Goal: Information Seeking & Learning: Learn about a topic

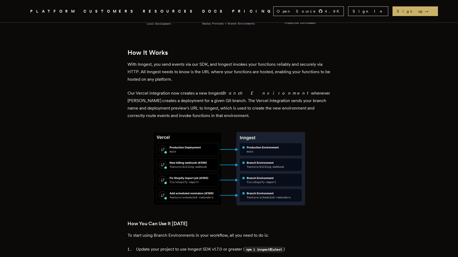
scroll to position [502, 0]
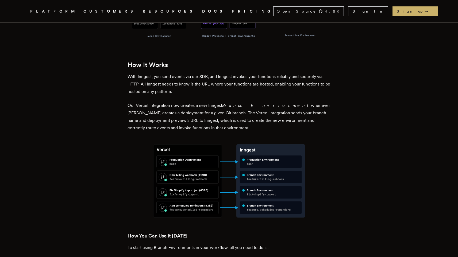
click at [178, 107] on p "Our Vercel integration now creates a new Inngest Branch Environment whenever Ve…" at bounding box center [228, 117] width 203 height 30
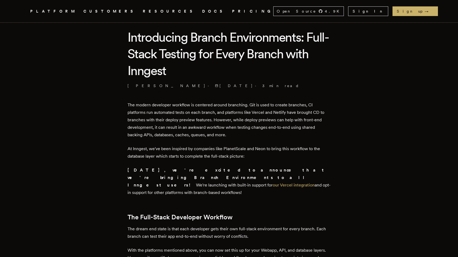
scroll to position [143, 0]
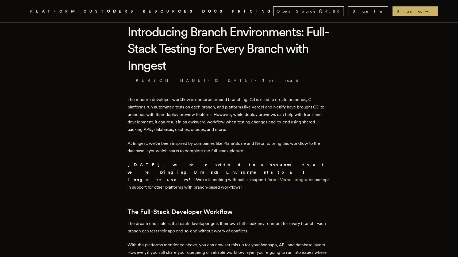
click at [170, 132] on p "The modern developer workflow is centered around branching. Git is used to crea…" at bounding box center [228, 114] width 203 height 37
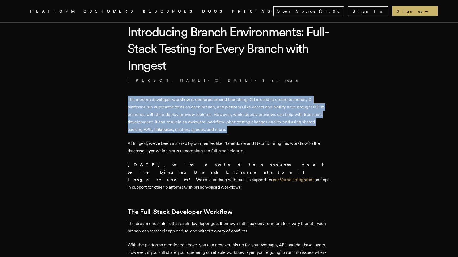
click at [165, 168] on p "[DATE], we're excited to announce that we're bringing Branch Environments to al…" at bounding box center [228, 176] width 203 height 30
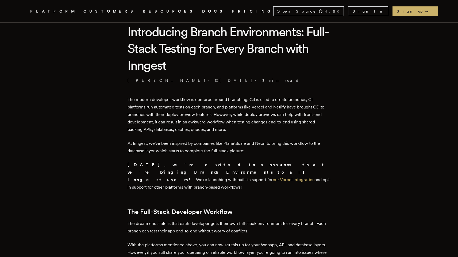
click at [165, 168] on p "[DATE], we're excited to announce that we're bringing Branch Environments to al…" at bounding box center [228, 176] width 203 height 30
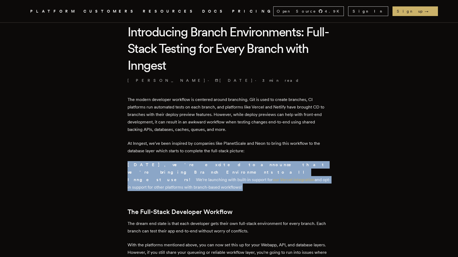
click at [174, 144] on p "At Inngest, we've been inspired by companies like PlanetScale and Neon to bring…" at bounding box center [228, 147] width 203 height 15
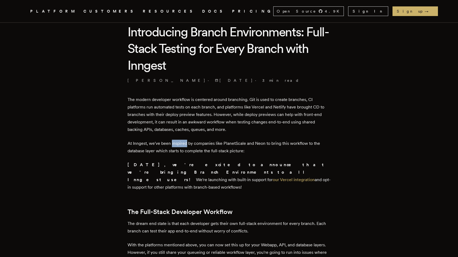
click at [174, 144] on p "At Inngest, we've been inspired by companies like PlanetScale and Neon to bring…" at bounding box center [228, 147] width 203 height 15
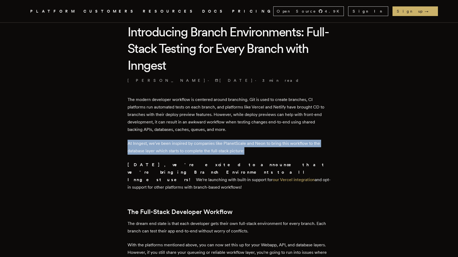
click at [174, 144] on p "At Inngest, we've been inspired by companies like PlanetScale and Neon to bring…" at bounding box center [228, 147] width 203 height 15
click at [154, 174] on p "[DATE], we're excited to announce that we're bringing Branch Environments to al…" at bounding box center [228, 176] width 203 height 30
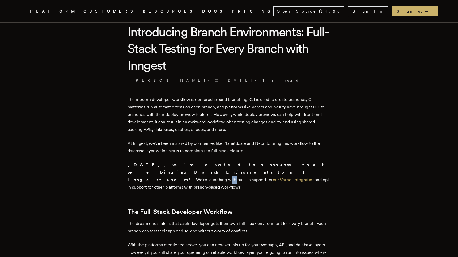
click at [154, 174] on p "[DATE], we're excited to announce that we're bringing Branch Environments to al…" at bounding box center [228, 176] width 203 height 30
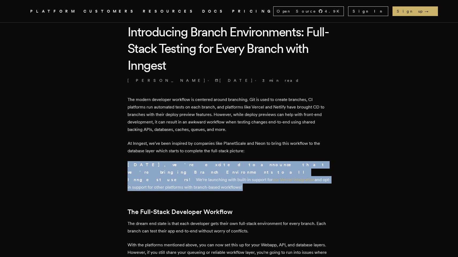
click at [154, 174] on p "[DATE], we're excited to announce that we're bringing Branch Environments to al…" at bounding box center [228, 176] width 203 height 30
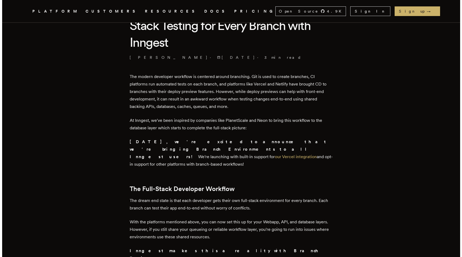
scroll to position [0, 0]
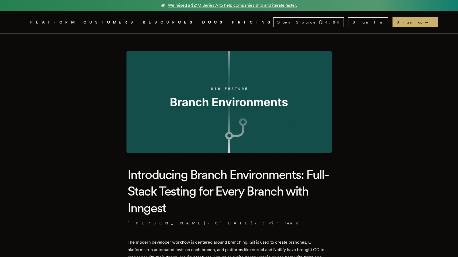
click at [202, 24] on link "DOCS" at bounding box center [214, 22] width 24 height 7
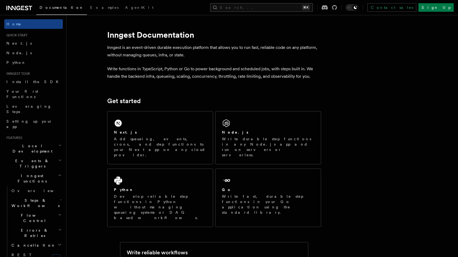
click at [264, 8] on button "Search... ⌘K" at bounding box center [261, 7] width 103 height 9
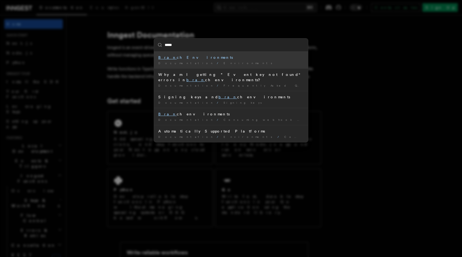
type input "******"
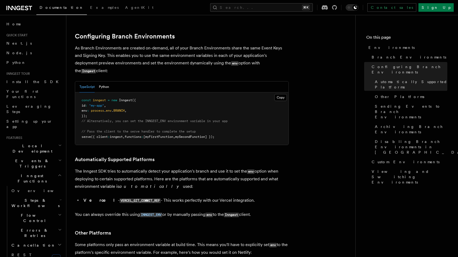
scroll to position [519, 0]
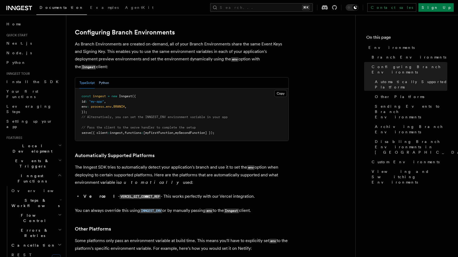
click at [106, 77] on button "Python" at bounding box center [104, 82] width 10 height 11
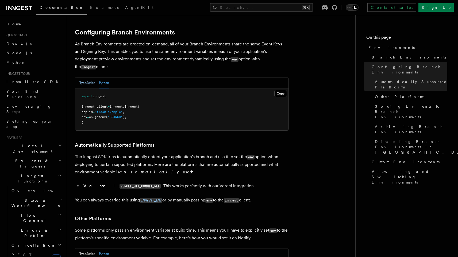
click at [84, 77] on button "TypeScript" at bounding box center [86, 82] width 15 height 11
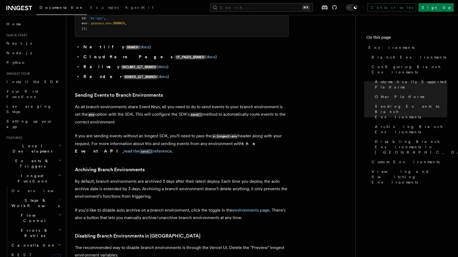
scroll to position [788, 0]
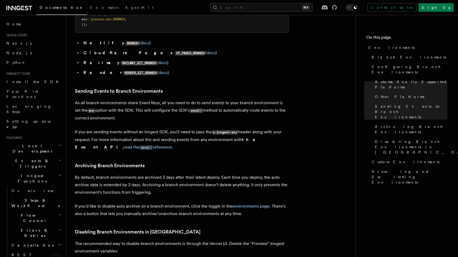
click at [145, 174] on p "By default, branch environments are archived 3 days after their latest deploy. …" at bounding box center [182, 185] width 214 height 22
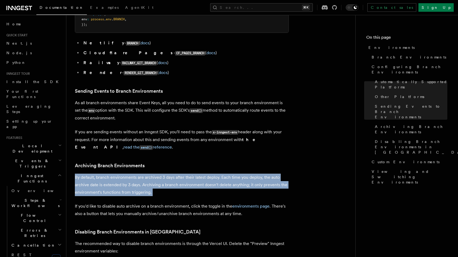
click at [145, 174] on p "By default, branch environments are archived 3 days after their latest deploy. …" at bounding box center [182, 185] width 214 height 22
click at [143, 174] on p "By default, branch environments are archived 3 days after their latest deploy. …" at bounding box center [182, 185] width 214 height 22
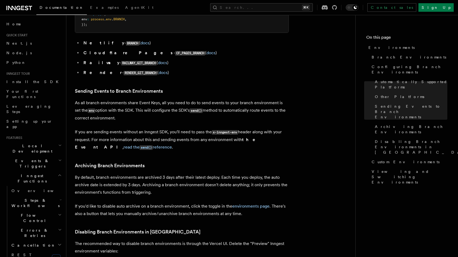
click at [143, 174] on p "By default, branch environments are archived 3 days after their latest deploy. …" at bounding box center [182, 185] width 214 height 22
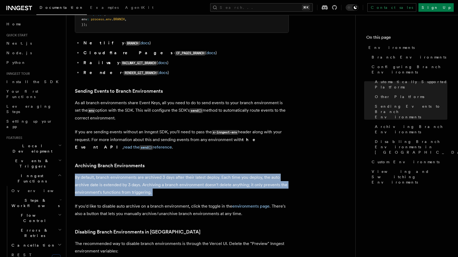
click at [143, 174] on p "By default, branch environments are archived 3 days after their latest deploy. …" at bounding box center [182, 185] width 214 height 22
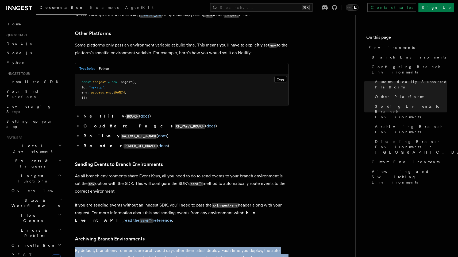
scroll to position [717, 0]
